Goal: Find specific page/section: Find specific page/section

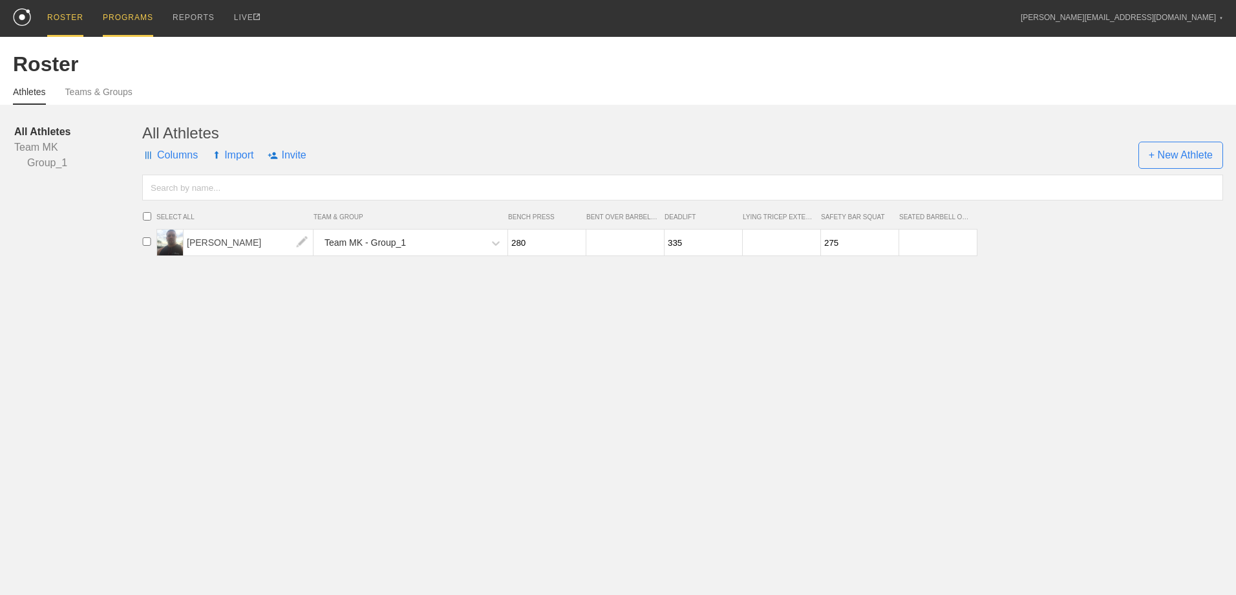
click at [131, 17] on div "PROGRAMS" at bounding box center [128, 18] width 50 height 37
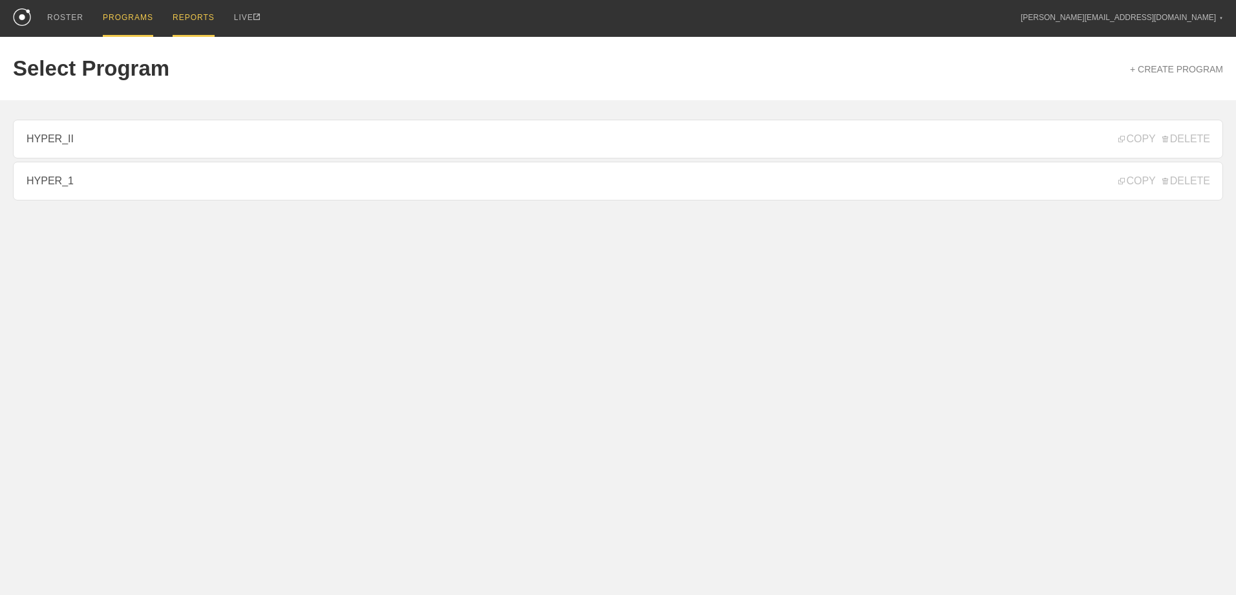
click at [173, 17] on div "REPORTS" at bounding box center [194, 18] width 42 height 37
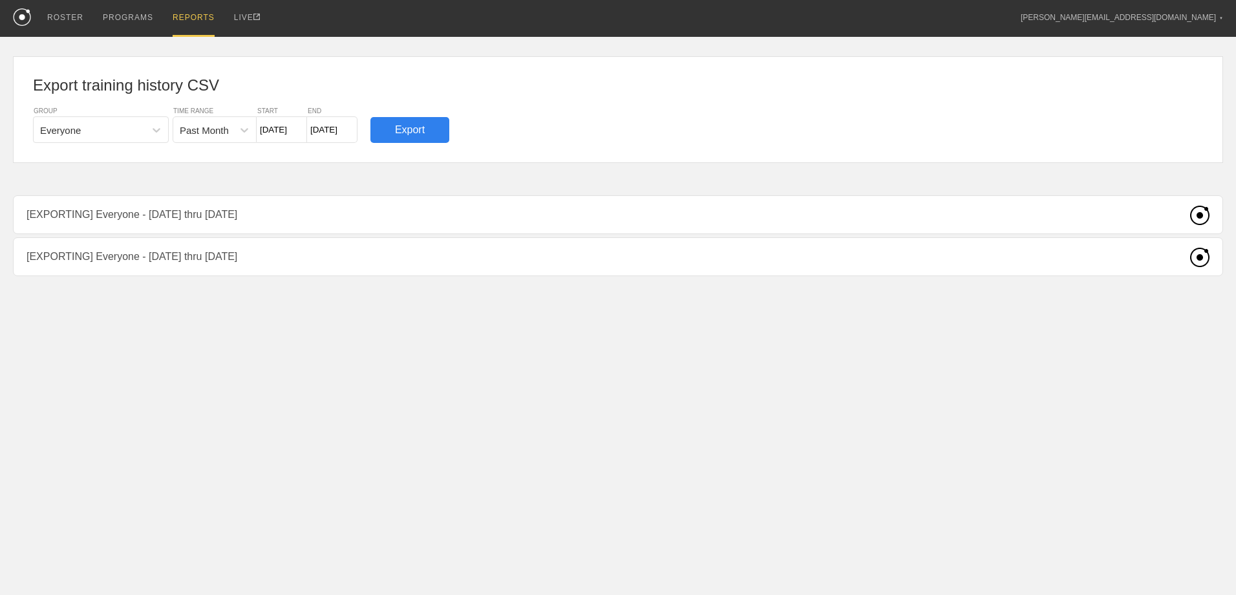
drag, startPoint x: 1195, startPoint y: 218, endPoint x: 567, endPoint y: 220, distance: 627.9
drag, startPoint x: 561, startPoint y: 210, endPoint x: 460, endPoint y: 422, distance: 234.6
click at [460, 341] on html "ROSTER PROGRAMS REPORTS LIVE mikek@kroy.fit ▼ Settings Logout Export training h…" at bounding box center [618, 170] width 1236 height 341
click at [293, 133] on input "7/13/25" at bounding box center [282, 129] width 50 height 27
click at [398, 162] on button "Next Month" at bounding box center [401, 162] width 9 height 9
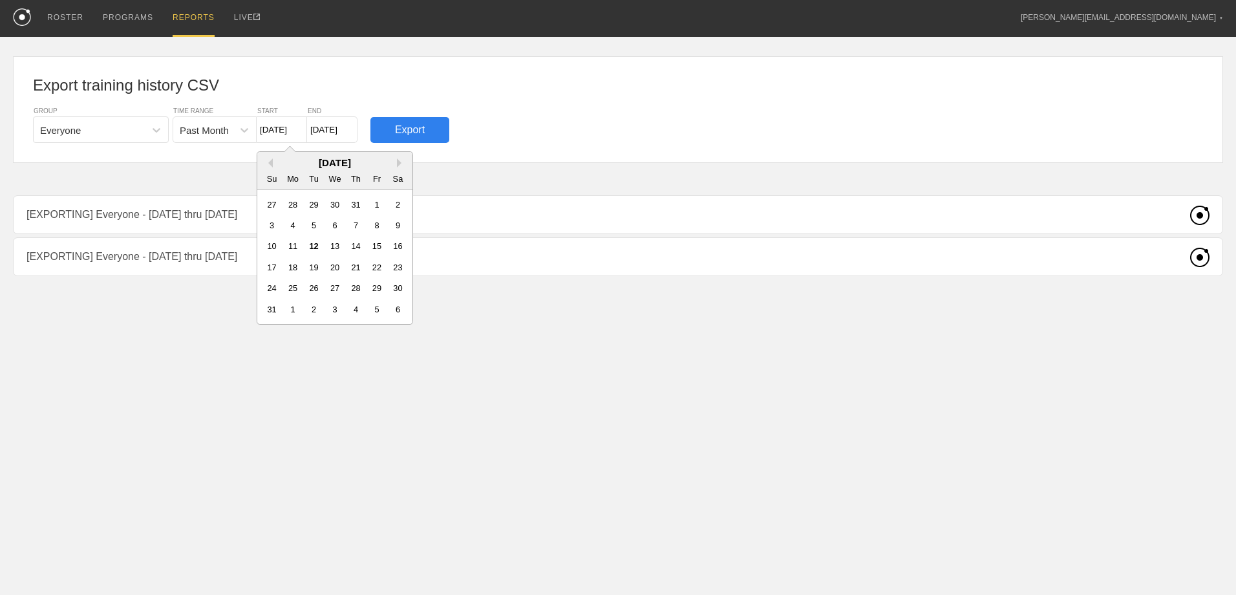
click at [292, 225] on div "4" at bounding box center [293, 225] width 17 height 17
type input "8/4/25"
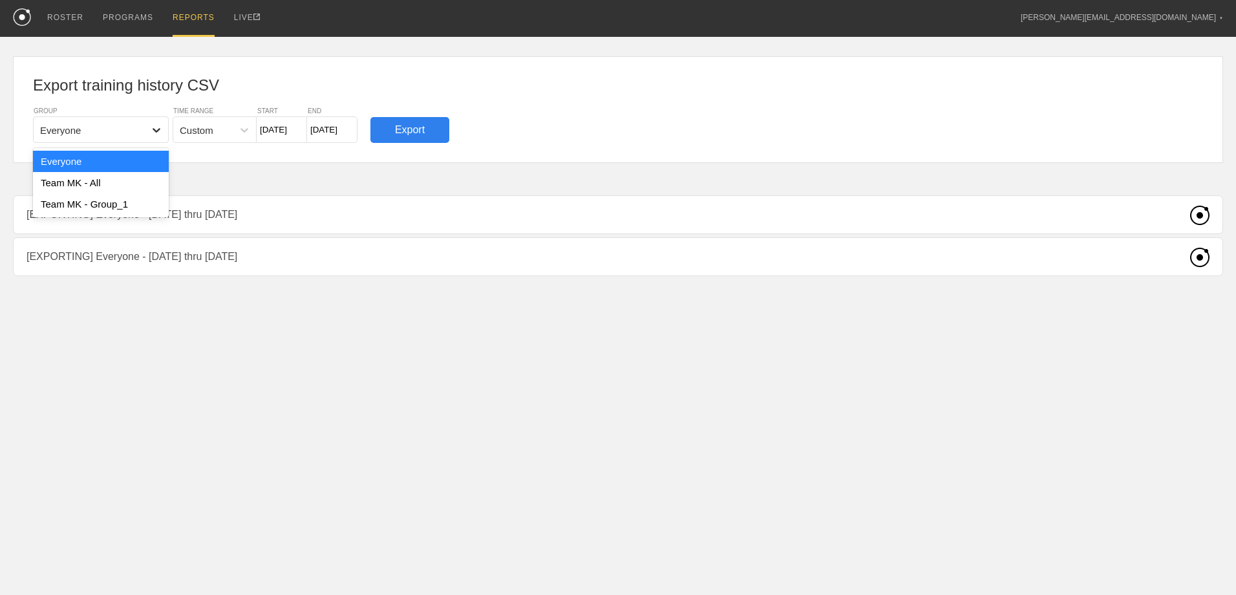
click at [153, 134] on icon at bounding box center [156, 130] width 13 height 13
click at [138, 184] on div "Team MK - All" at bounding box center [101, 182] width 136 height 21
